Goal: Find specific page/section: Find specific page/section

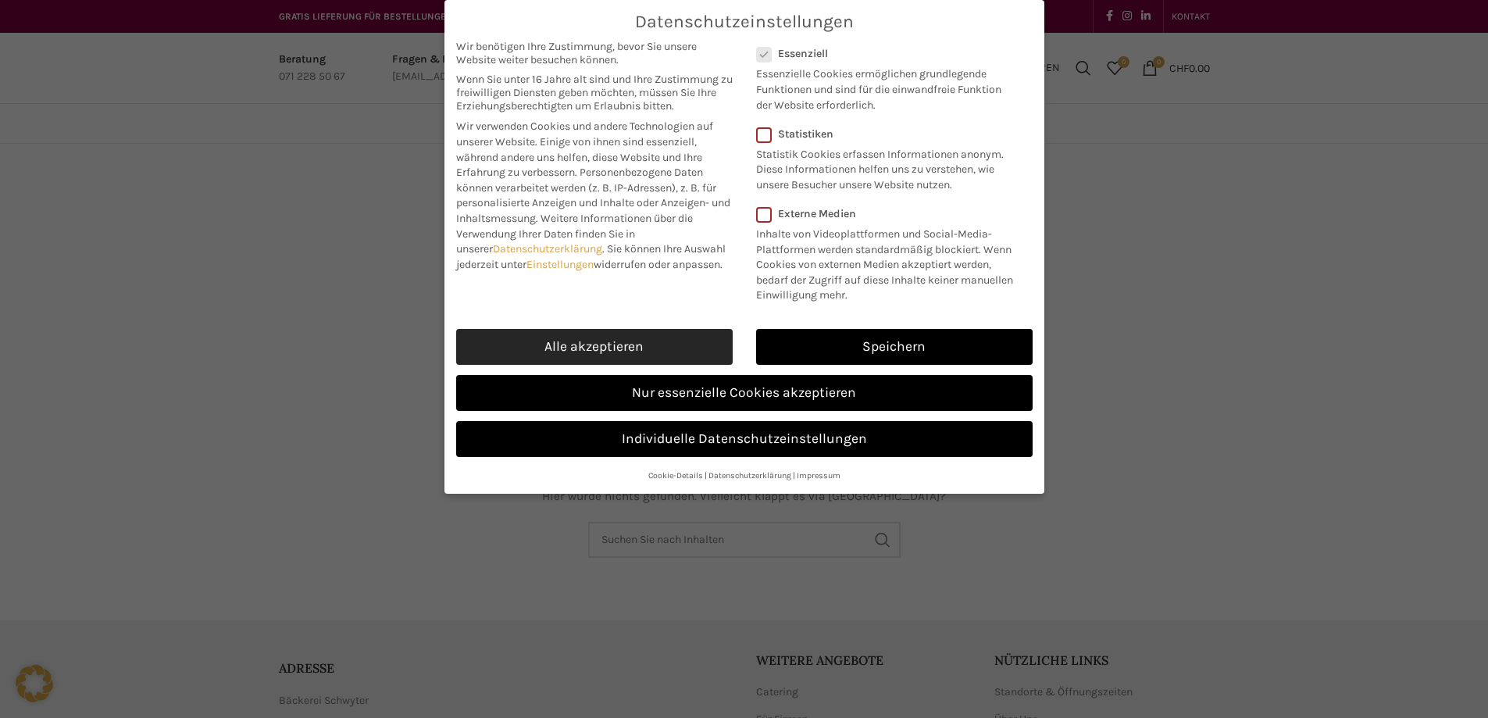
click at [667, 344] on link "Alle akzeptieren" at bounding box center [594, 347] width 276 height 36
checkbox input "true"
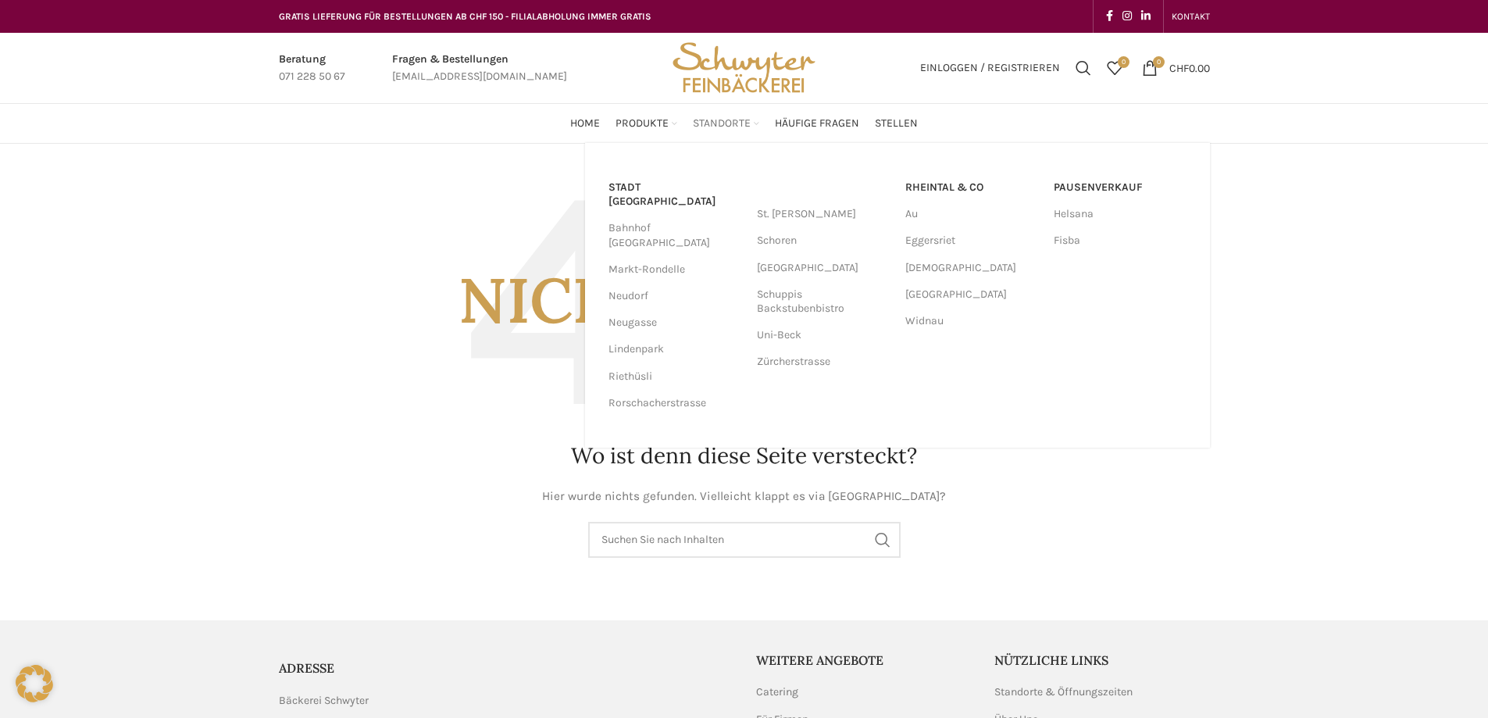
click at [731, 124] on span "Standorte" at bounding box center [722, 123] width 58 height 15
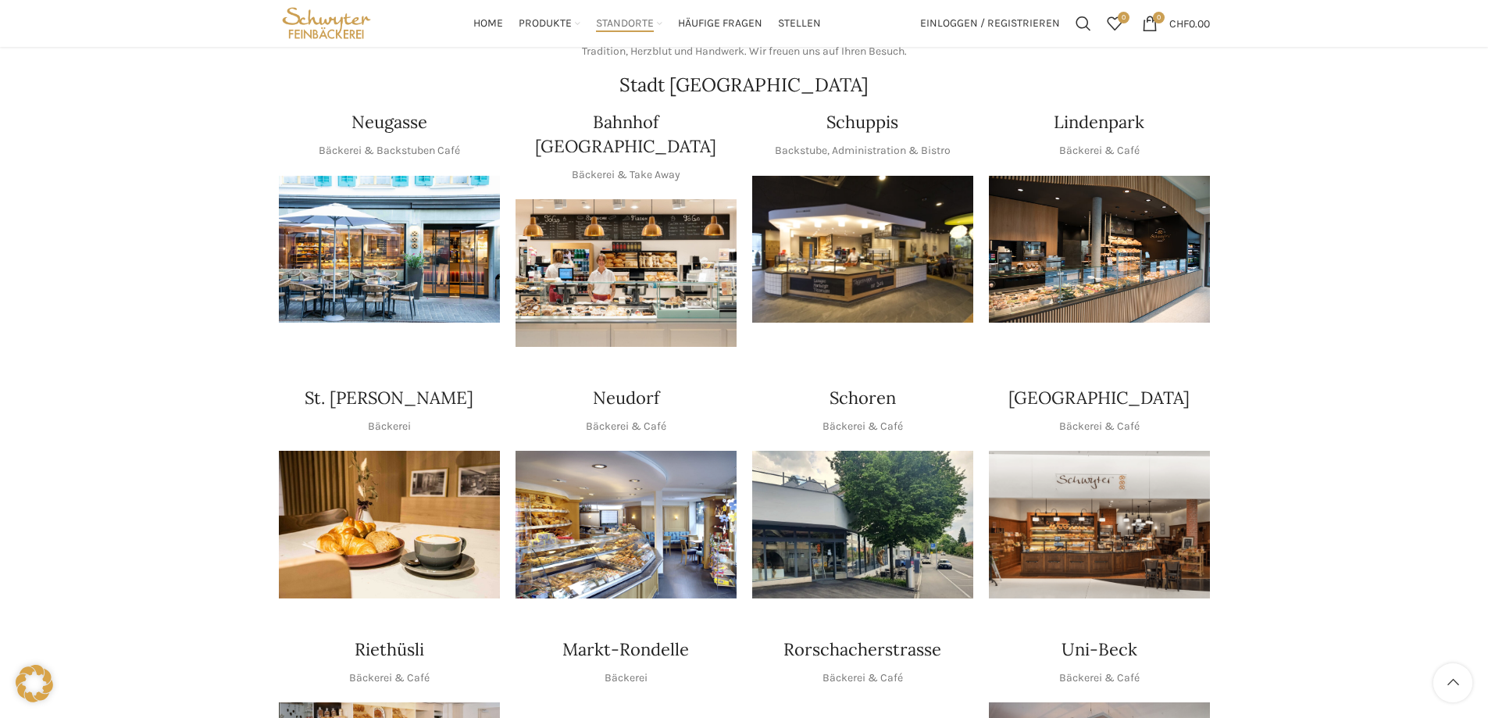
scroll to position [234, 0]
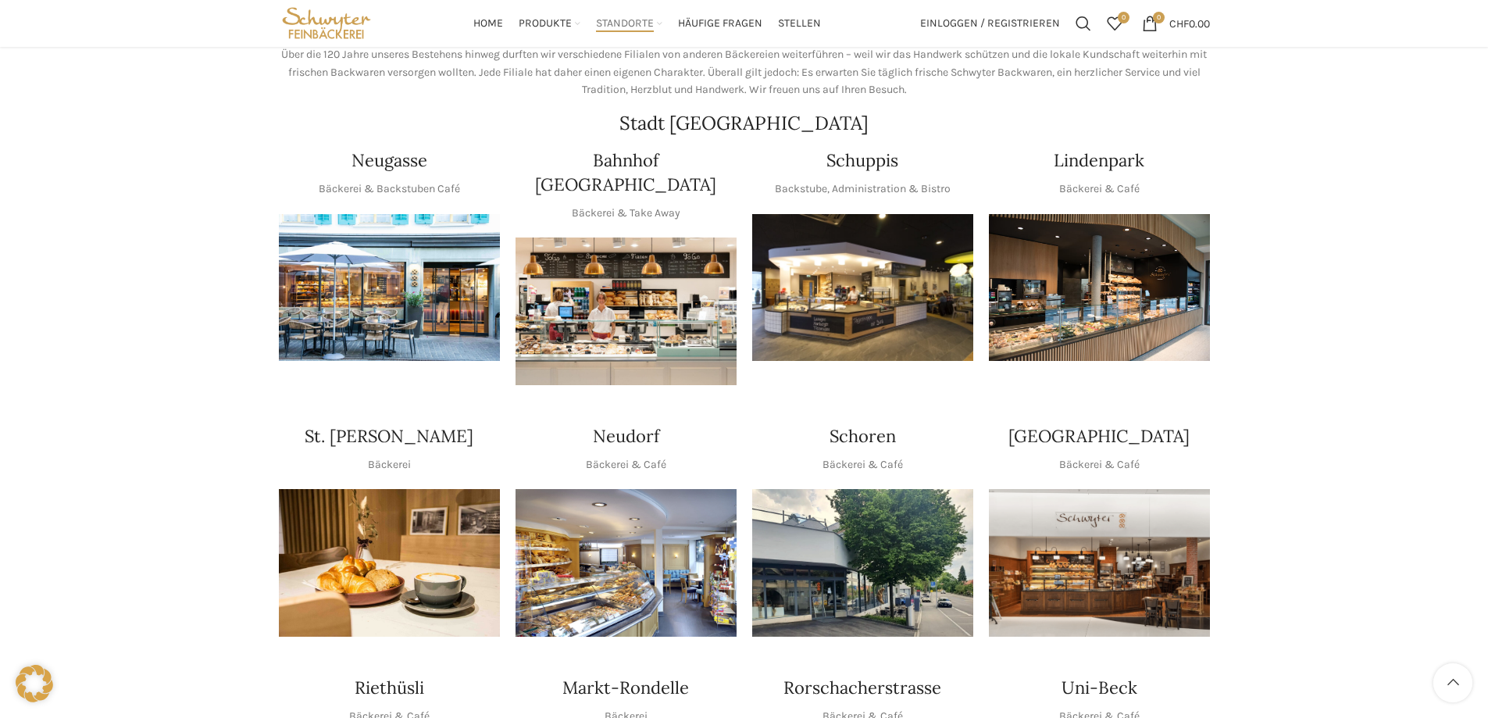
click at [619, 544] on img "1 / 1" at bounding box center [625, 563] width 221 height 148
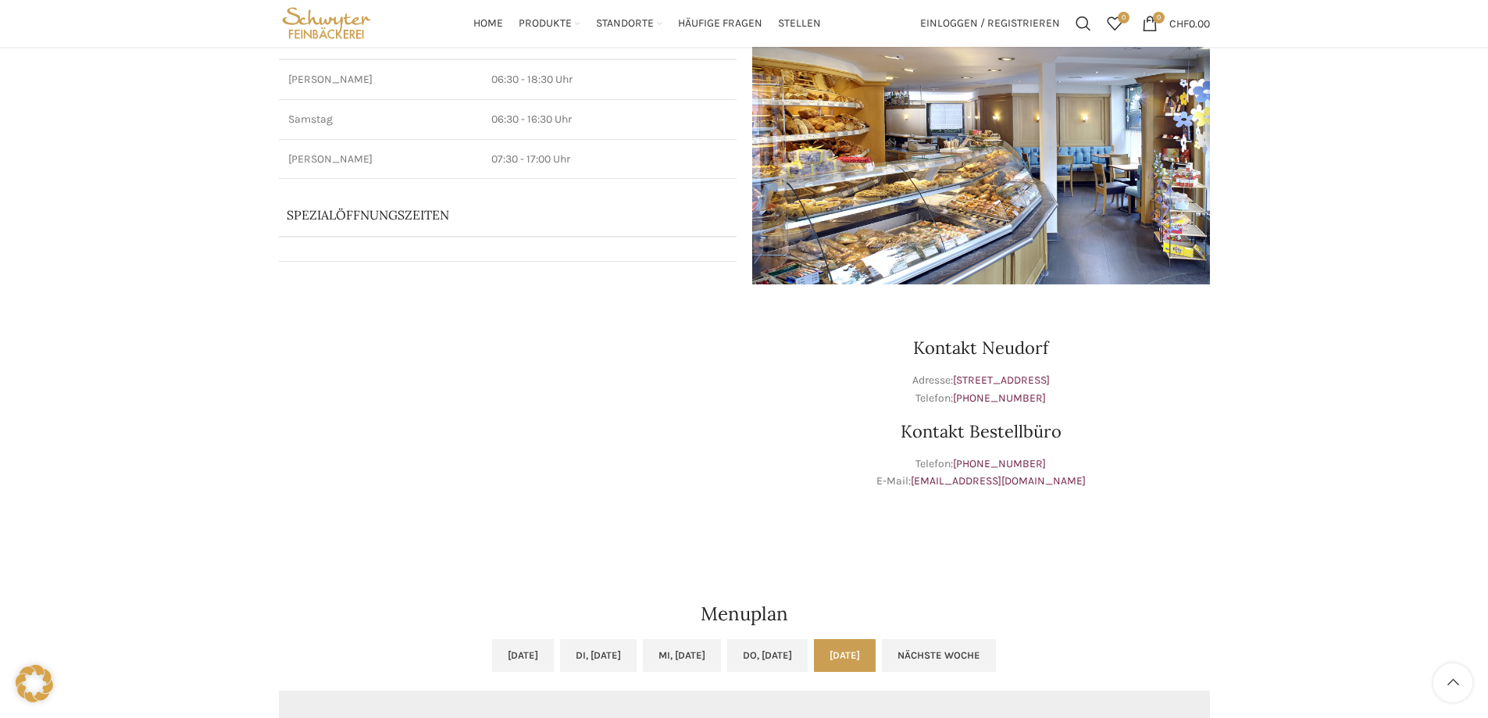
scroll to position [156, 0]
